Goal: Information Seeking & Learning: Learn about a topic

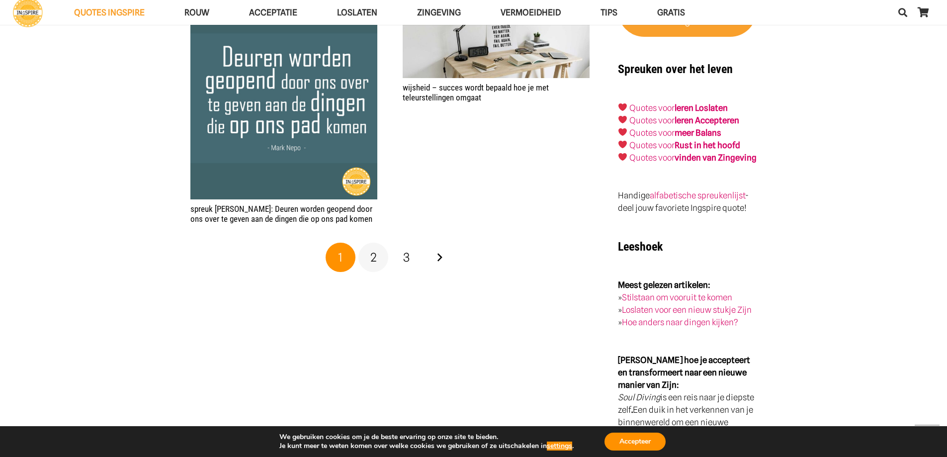
scroll to position [1641, 0]
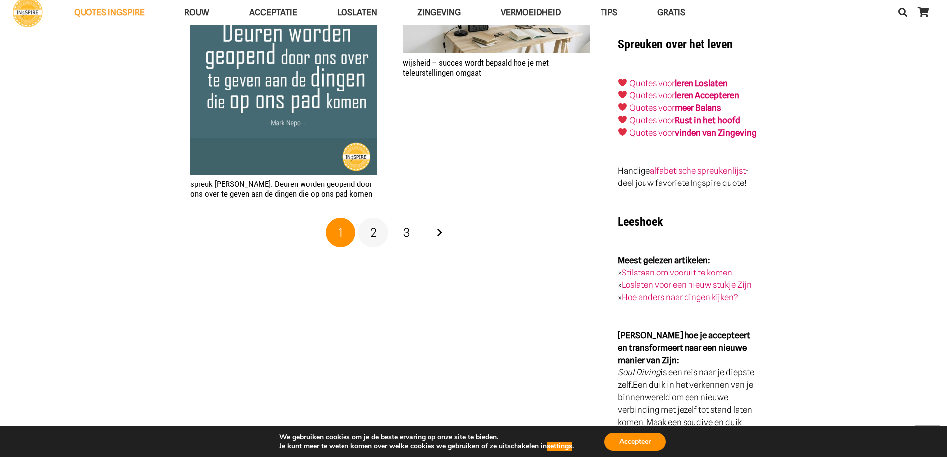
click at [372, 225] on span "2" at bounding box center [373, 232] width 6 height 14
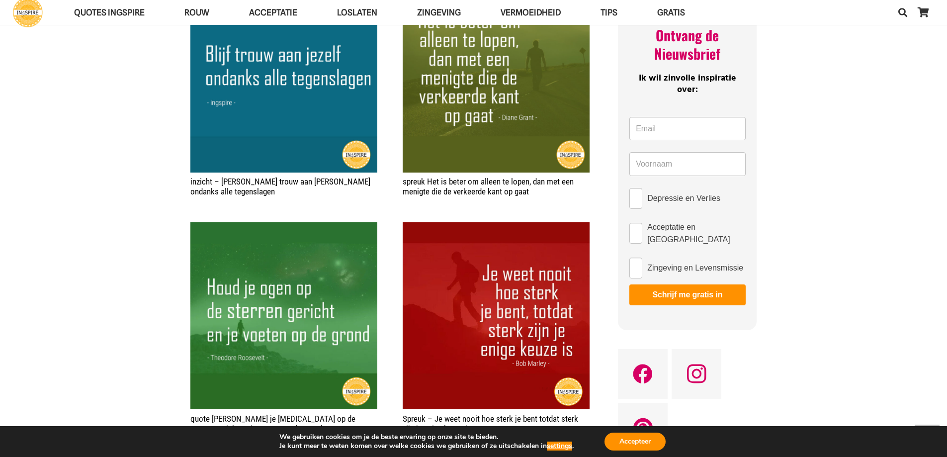
scroll to position [448, 0]
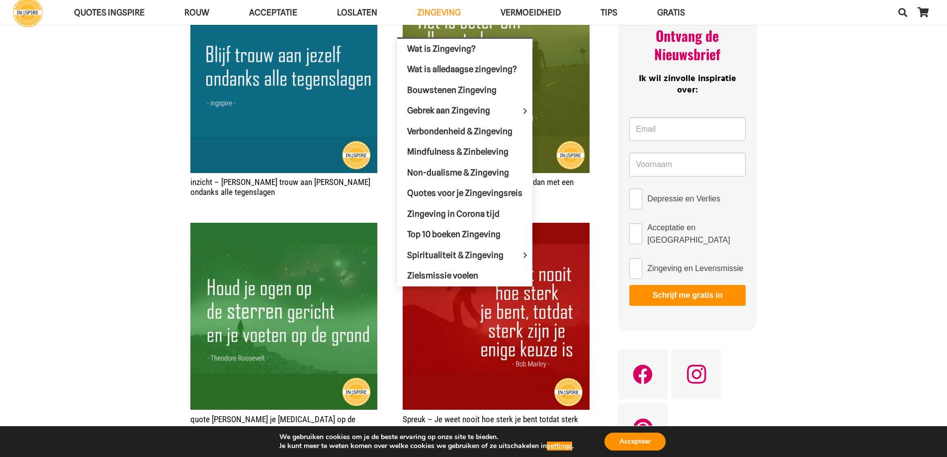
click at [446, 10] on span "Zingeving" at bounding box center [439, 12] width 44 height 10
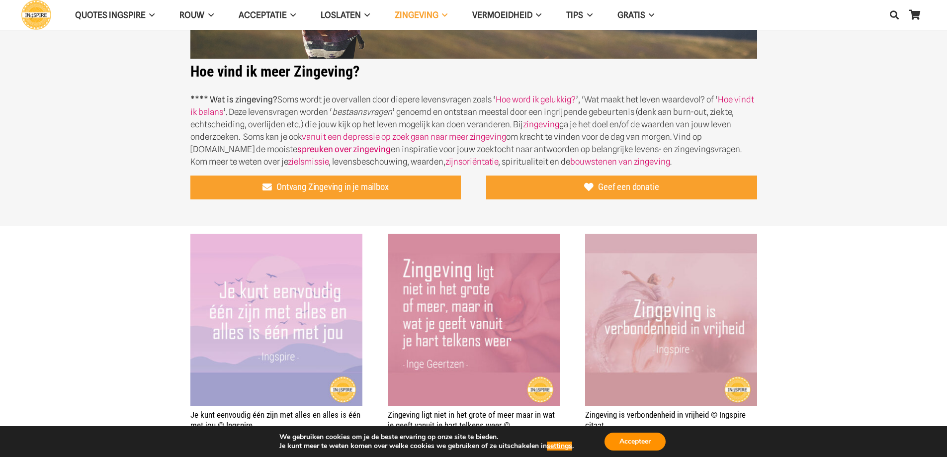
scroll to position [249, 0]
